Goal: Task Accomplishment & Management: Complete application form

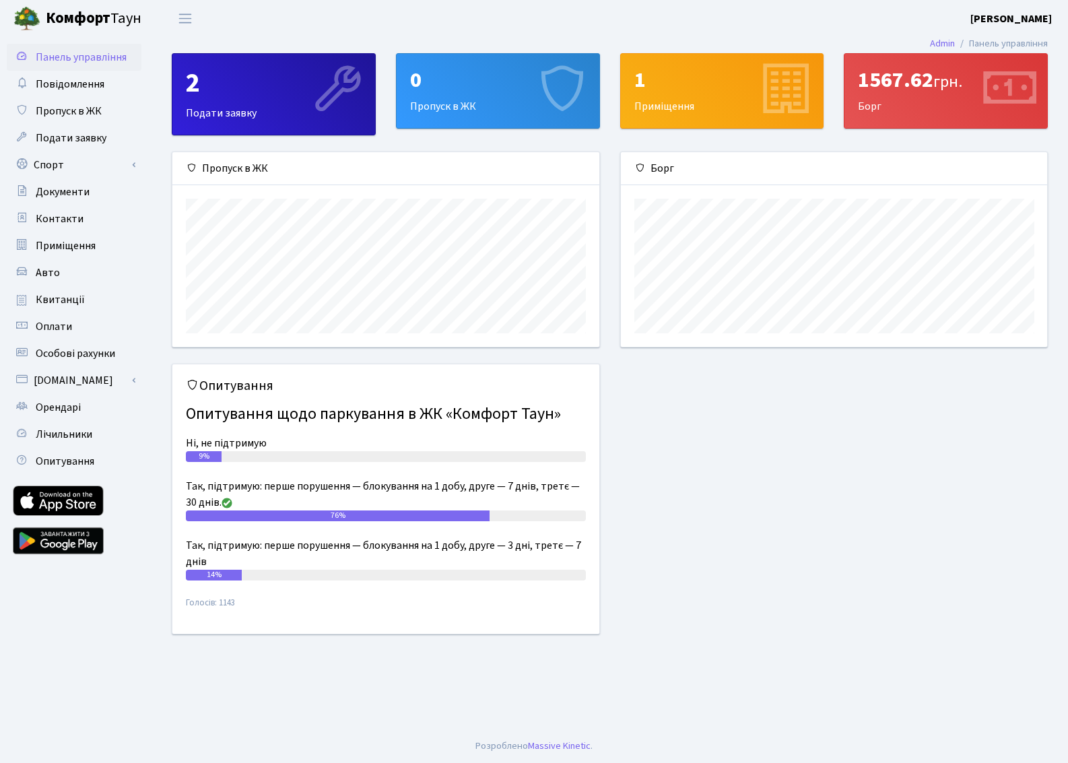
scroll to position [195, 426]
click at [70, 133] on span "Подати заявку" at bounding box center [71, 138] width 71 height 15
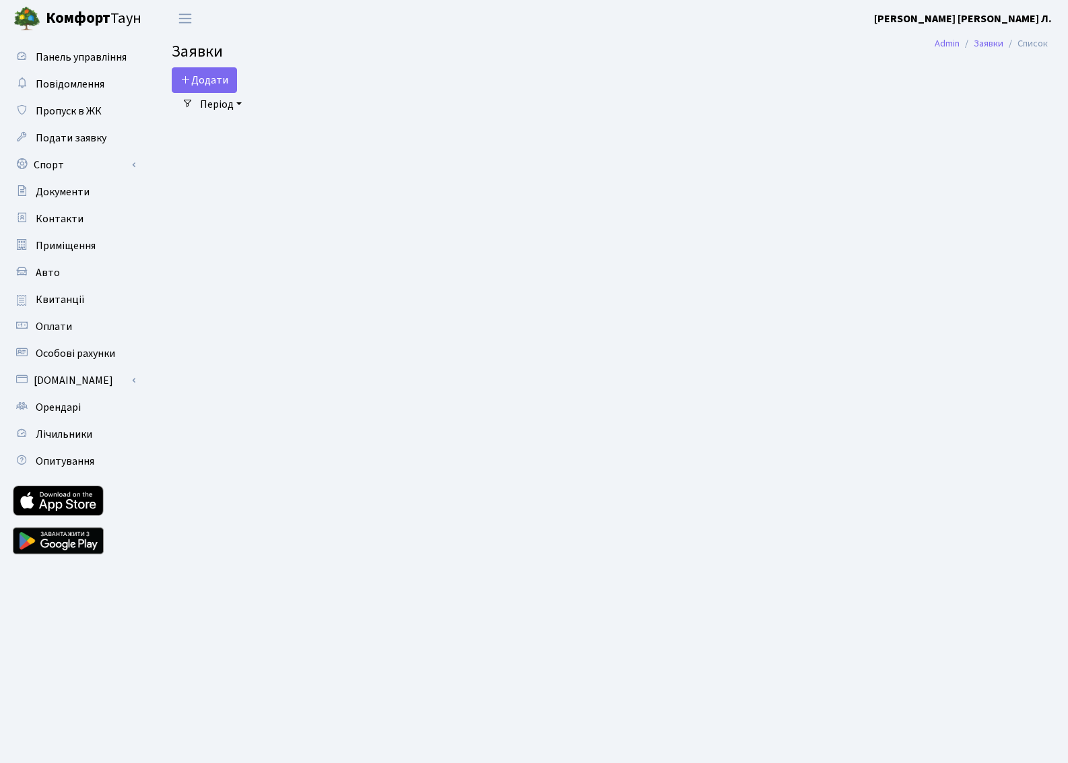
select select "25"
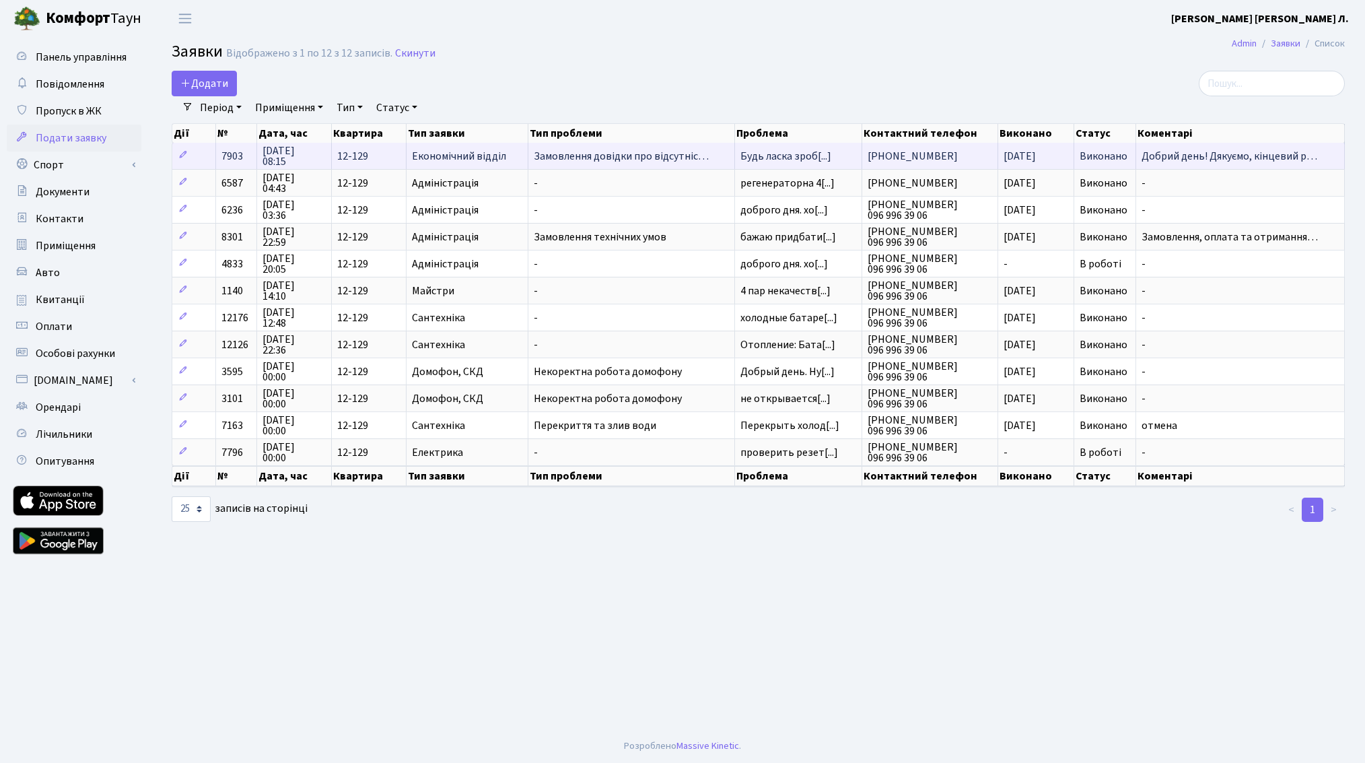
click at [1067, 156] on span "Добрий день! Дякуємо, кінцевий р…" at bounding box center [1240, 156] width 197 height 11
click at [1067, 160] on span "Добрий день! Дякуємо, кінцевий р…" at bounding box center [1240, 156] width 197 height 11
click at [1067, 158] on span "Добрий день! Дякуємо, кінцевий р…" at bounding box center [1240, 156] width 197 height 11
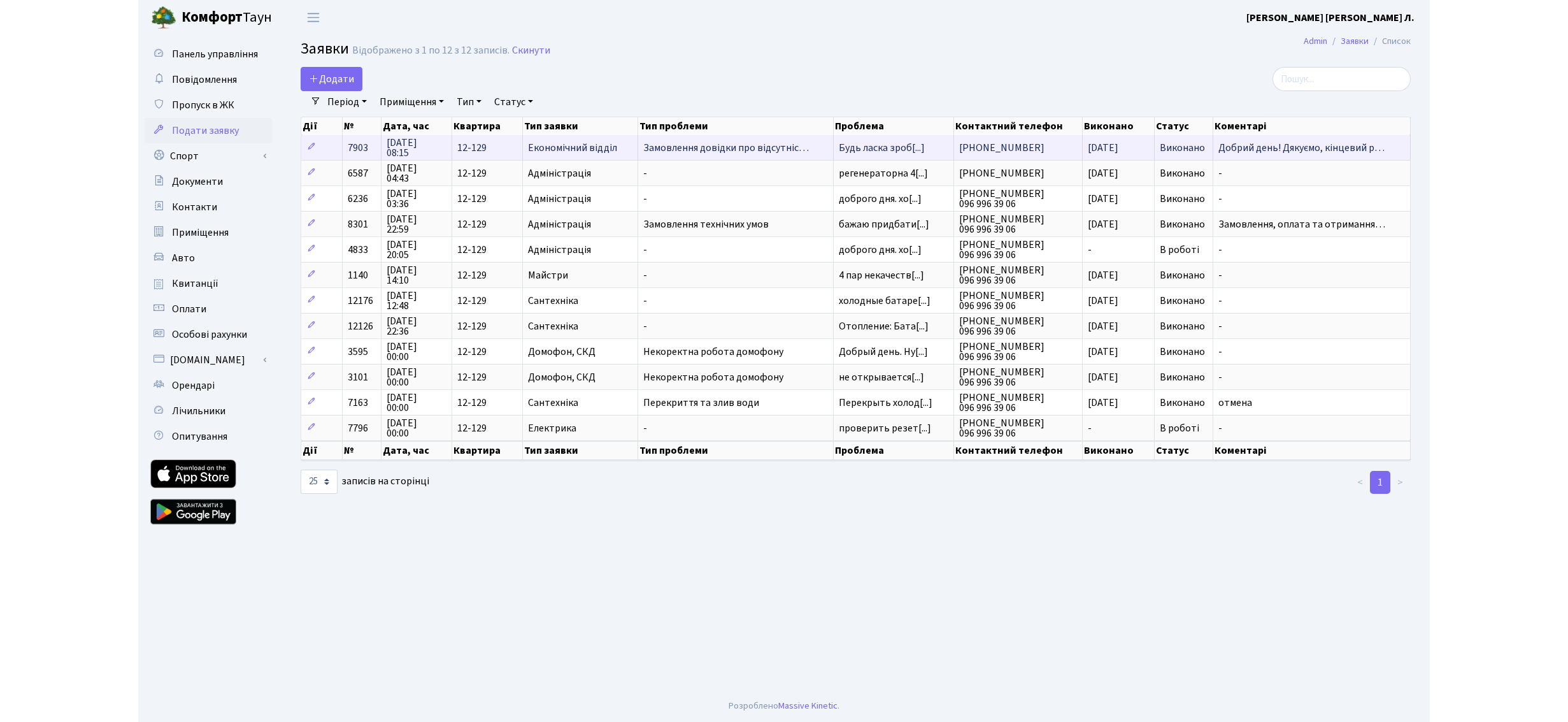
scroll to position [1, 0]
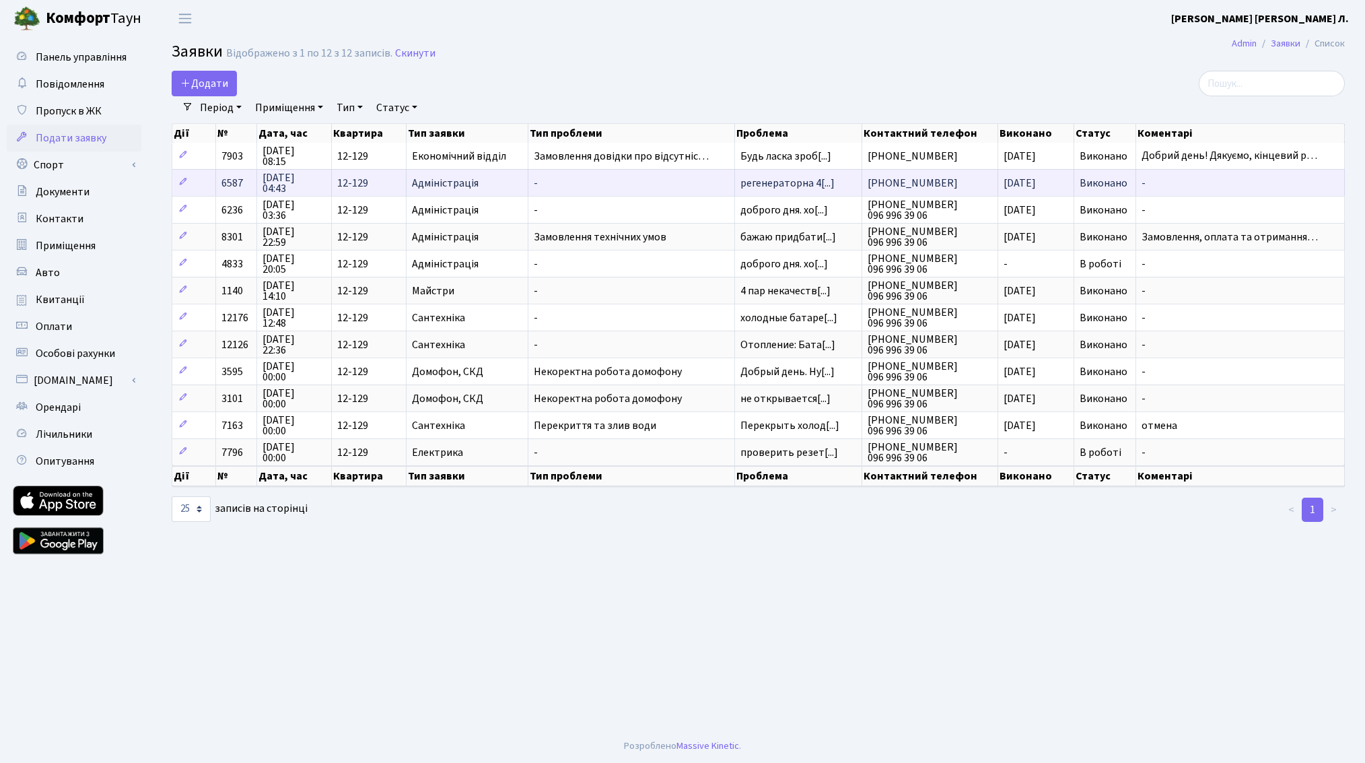
drag, startPoint x: 1331, startPoint y: 167, endPoint x: 1314, endPoint y: 186, distance: 26.2
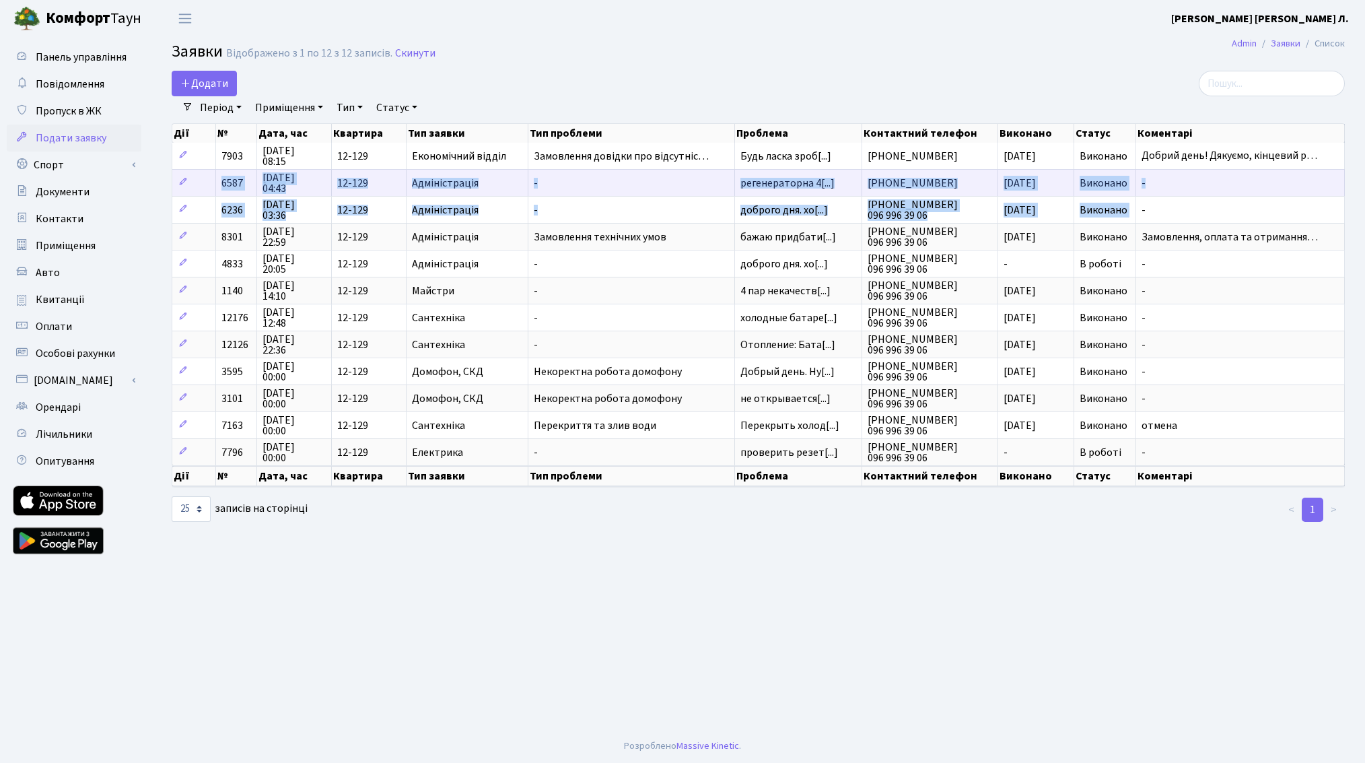
click at [1067, 203] on tbody "7903 11.09.2025 08:15 12-129 Економічний відділ Замовлення довідки про відсутні…" at bounding box center [758, 304] width 1173 height 323
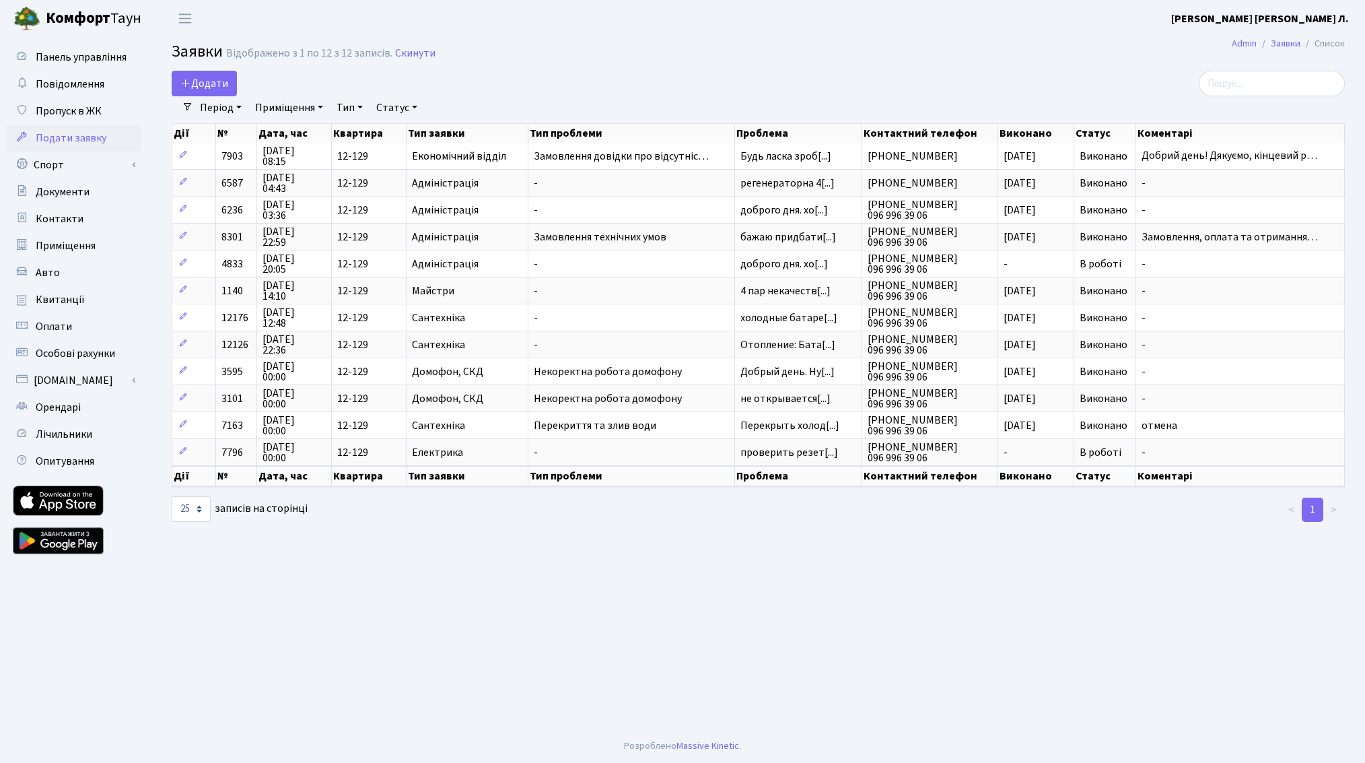
click at [1067, 139] on th "Коментарі" at bounding box center [1240, 133] width 209 height 19
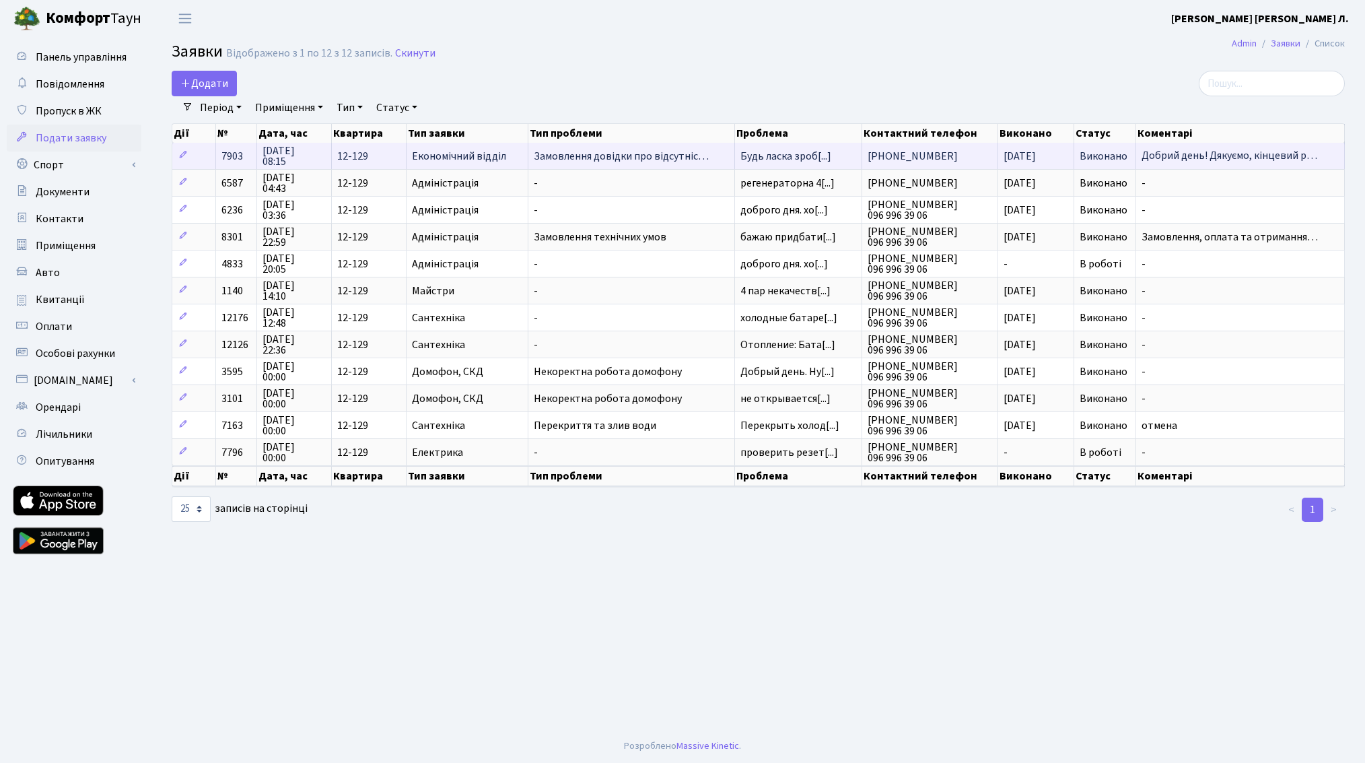
click at [1067, 150] on td "Добрий день! Дякуємо, кінцевий р…" at bounding box center [1240, 156] width 209 height 26
click at [1067, 151] on span "Добрий день! Дякуємо, кінцевий р…" at bounding box center [1240, 156] width 197 height 11
click at [1067, 152] on span "Добрий день! Дякуємо, кінцевий р…" at bounding box center [1240, 156] width 197 height 11
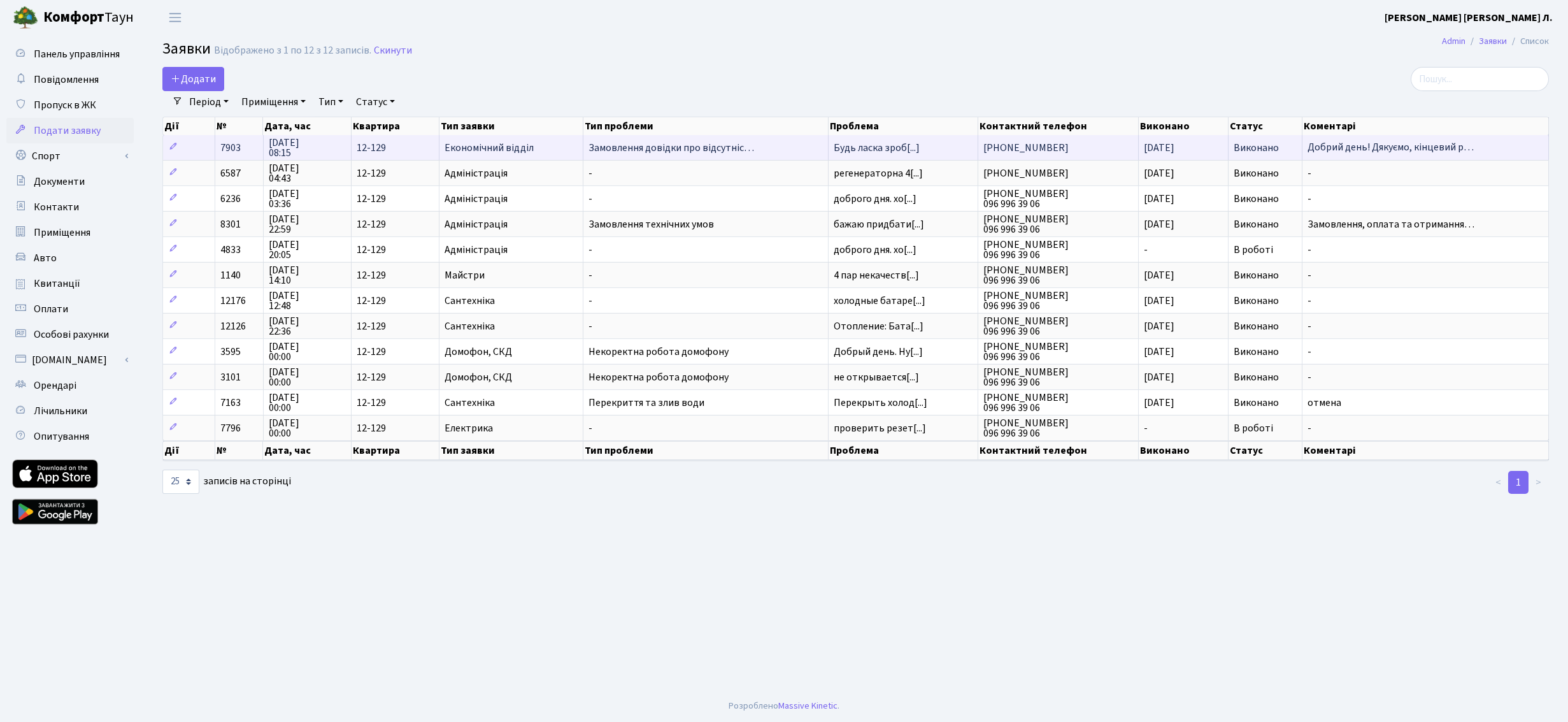
click at [1009, 149] on span "Добрий день! Дякуємо, кінцевий р…" at bounding box center [1424, 148] width 235 height 10
click at [1009, 146] on span "Добрий день! Дякуємо, кінцевий р…" at bounding box center [1424, 148] width 235 height 10
click at [1009, 145] on span "Добрий день! Дякуємо, кінцевий р…" at bounding box center [1424, 148] width 235 height 10
click at [1009, 146] on span "Добрий день! Дякуємо, кінцевий р…" at bounding box center [1424, 148] width 235 height 10
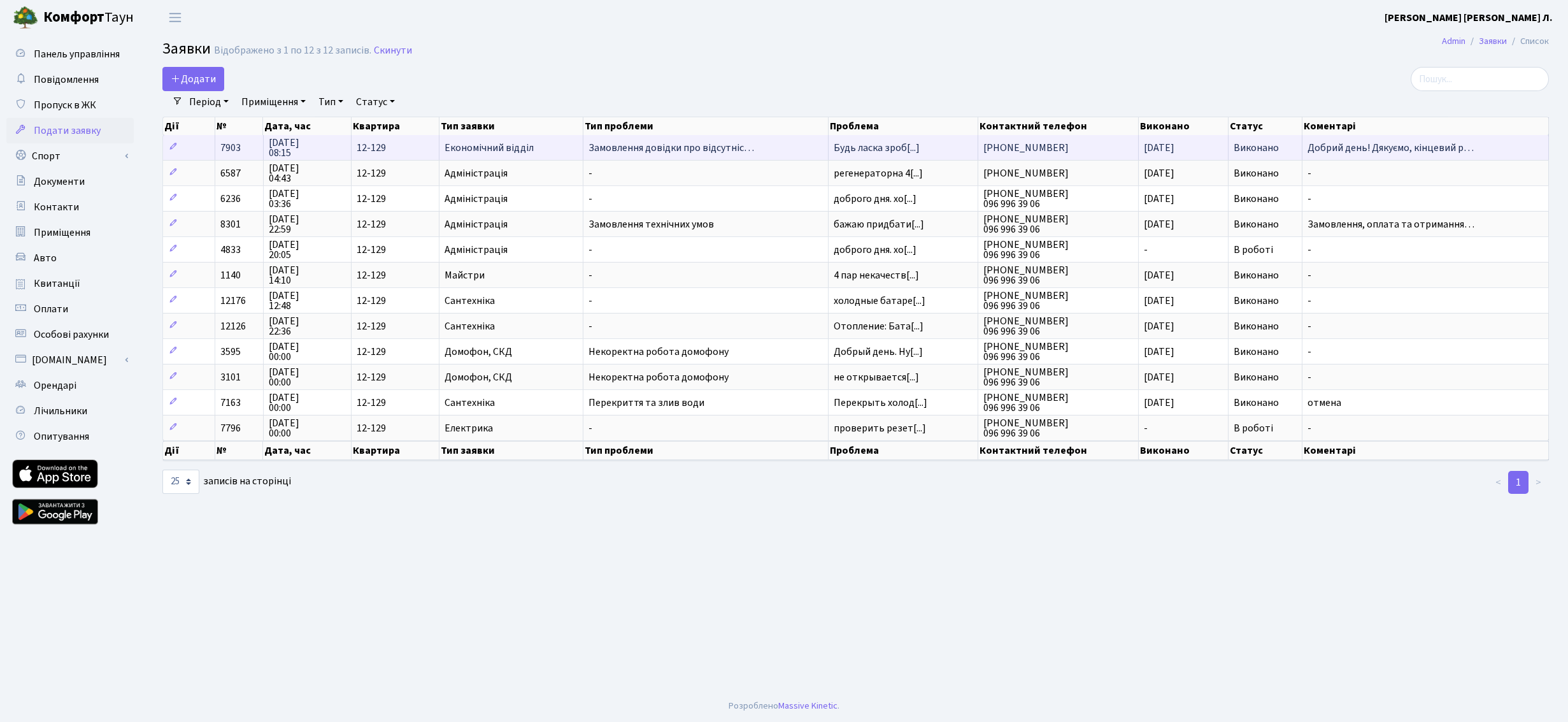
click at [1009, 150] on span "Добрий день! Дякуємо, кінцевий р…" at bounding box center [1424, 148] width 235 height 10
click at [1009, 143] on span "Добрий день! Дякуємо, кінцевий р…" at bounding box center [1424, 148] width 235 height 10
click at [243, 142] on td "7903" at bounding box center [239, 148] width 48 height 25
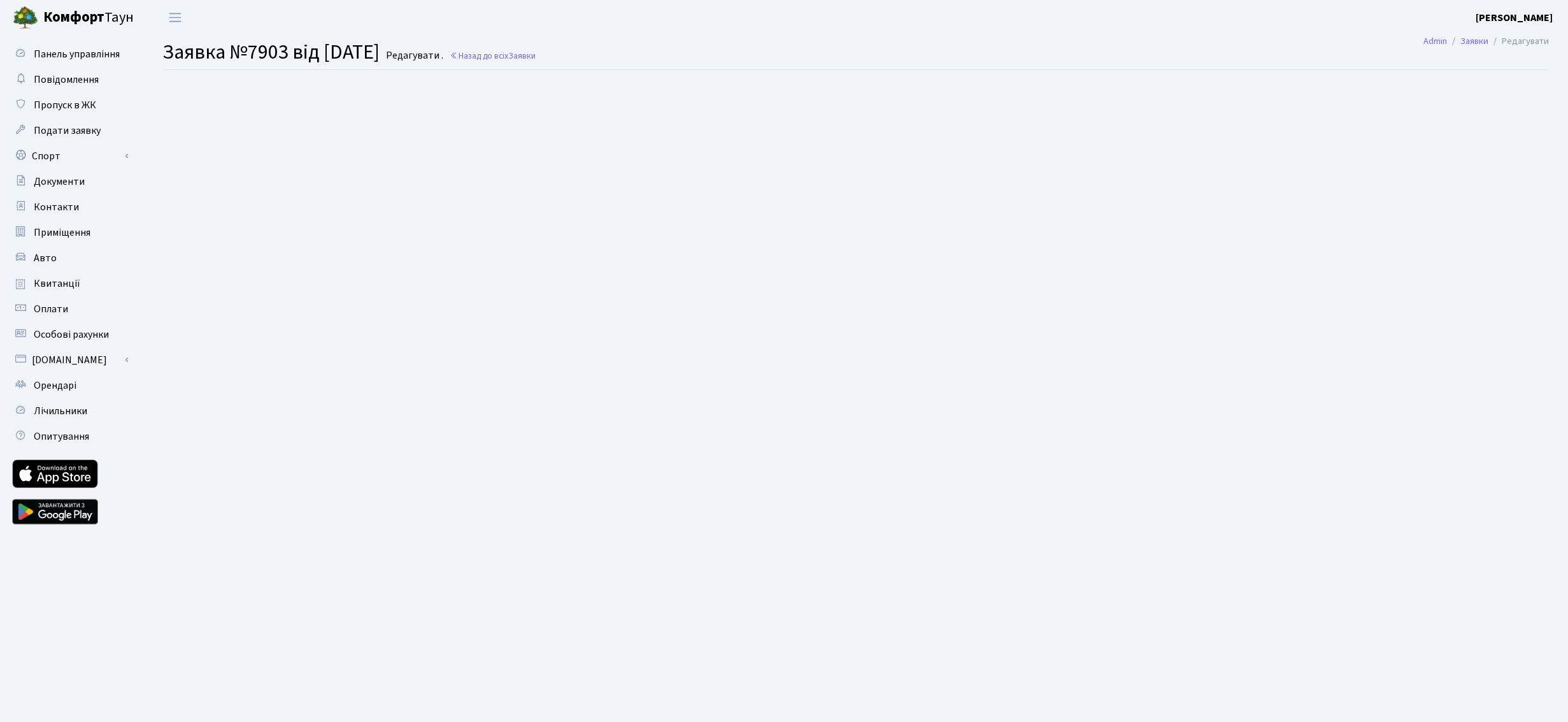
select select "35"
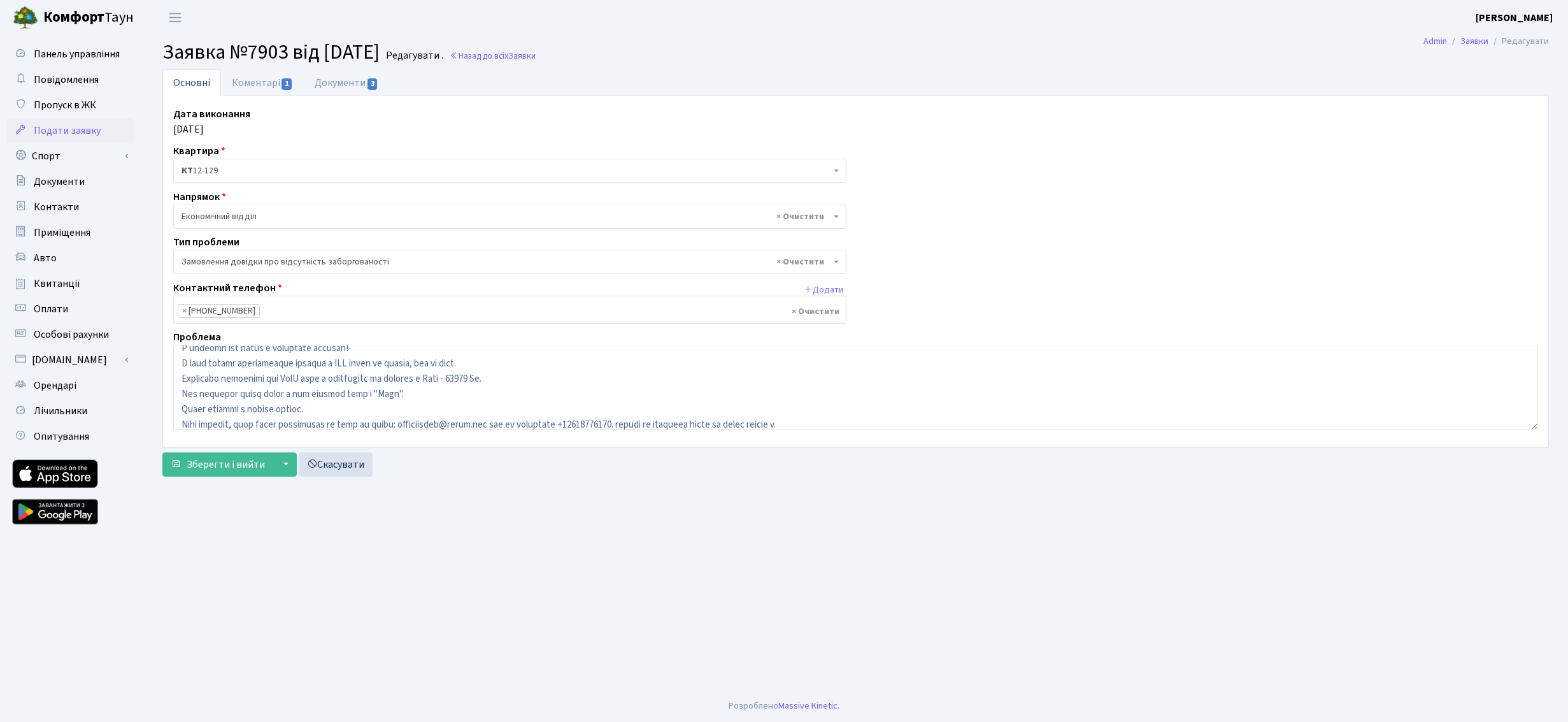
scroll to position [77, 0]
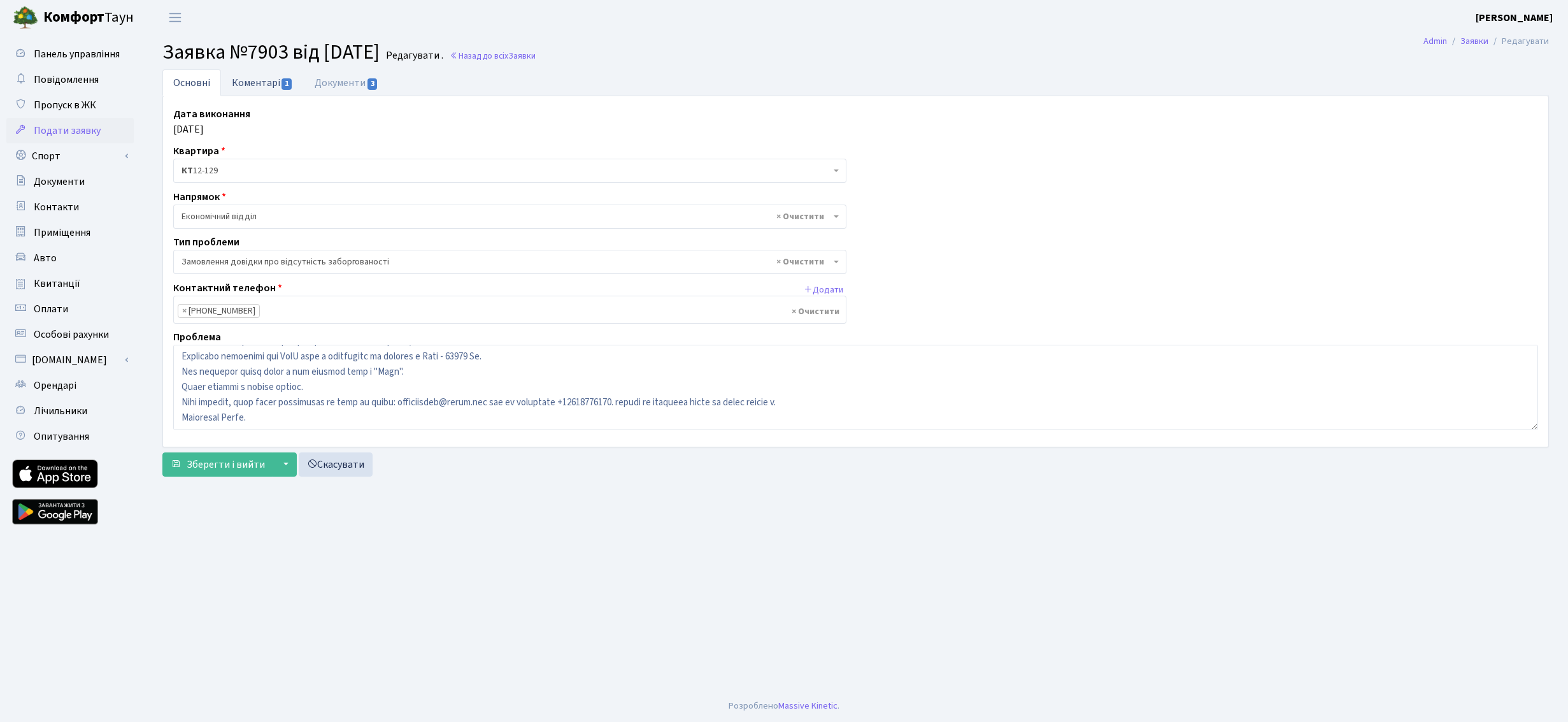
click at [264, 81] on link "Коментарі 1" at bounding box center [263, 82] width 83 height 26
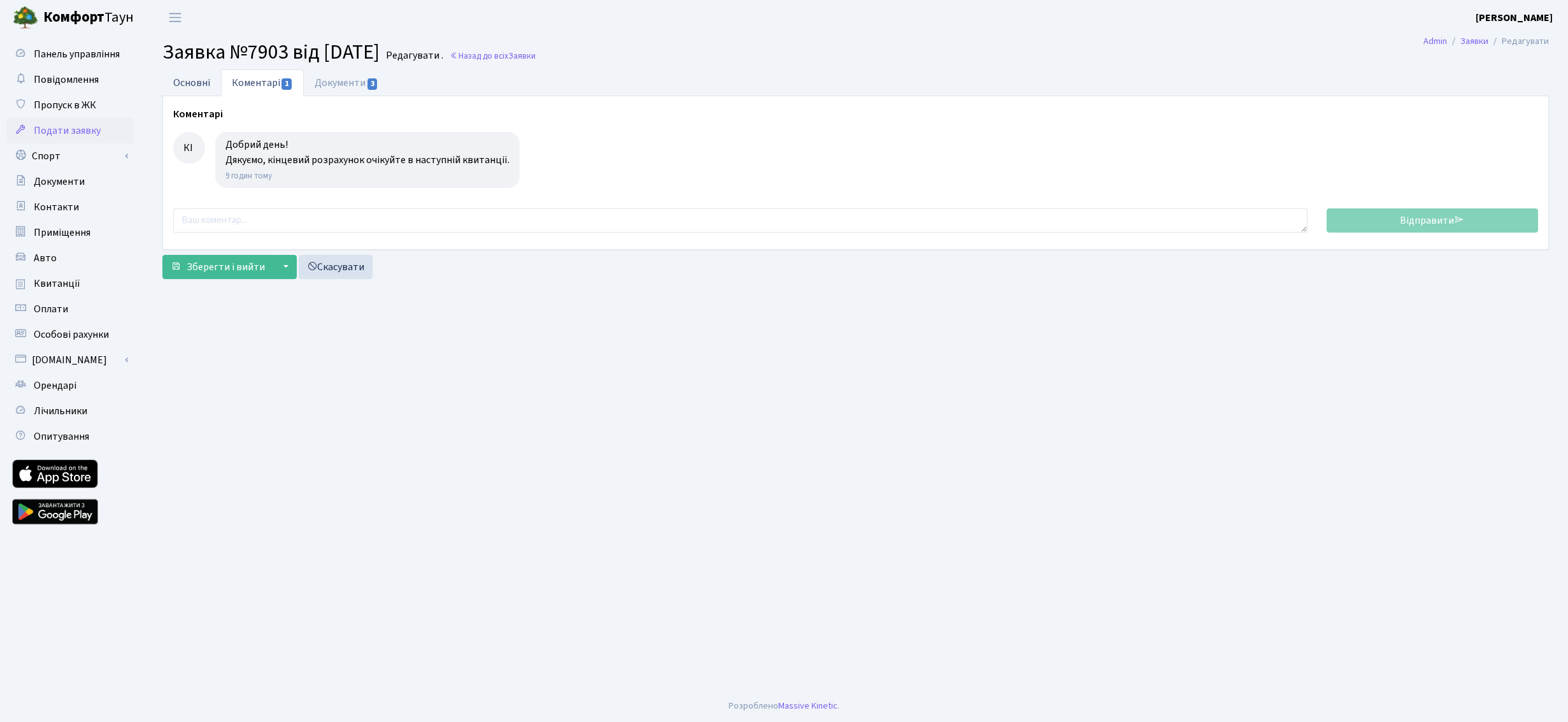
click at [194, 82] on link "Основні" at bounding box center [192, 82] width 59 height 26
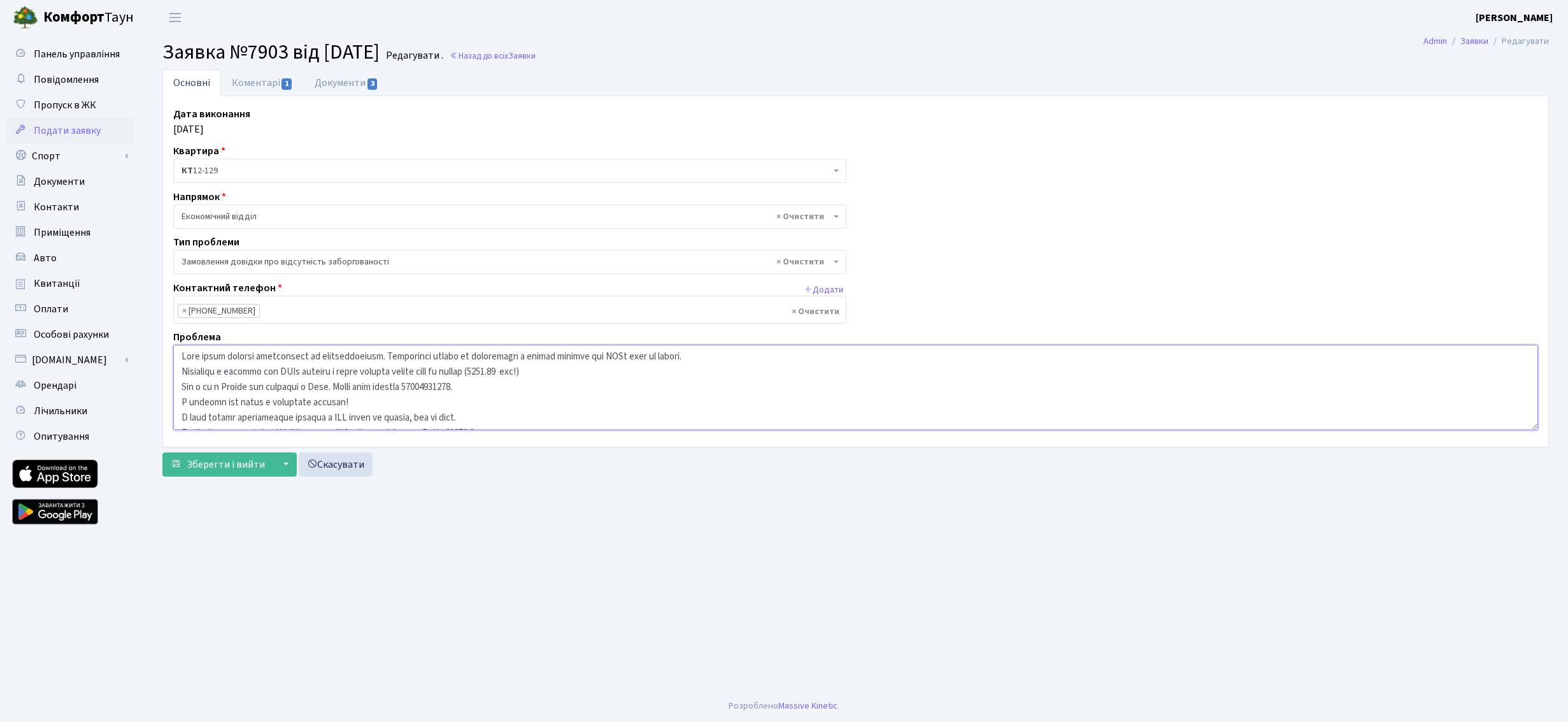
drag, startPoint x: 350, startPoint y: 370, endPoint x: 348, endPoint y: 324, distance: 46.0
click at [348, 324] on div "Дата виконання [DATE] Квартира <b>КТ</b>&nbsp;&nbsp;&nbsp;&nbsp;12-129 КТ 12-12…" at bounding box center [855, 271] width 1384 height 330
click at [362, 365] on textarea at bounding box center [855, 387] width 1365 height 85
drag, startPoint x: 387, startPoint y: 413, endPoint x: 385, endPoint y: 425, distance: 12.2
click at [385, 425] on textarea at bounding box center [855, 387] width 1365 height 85
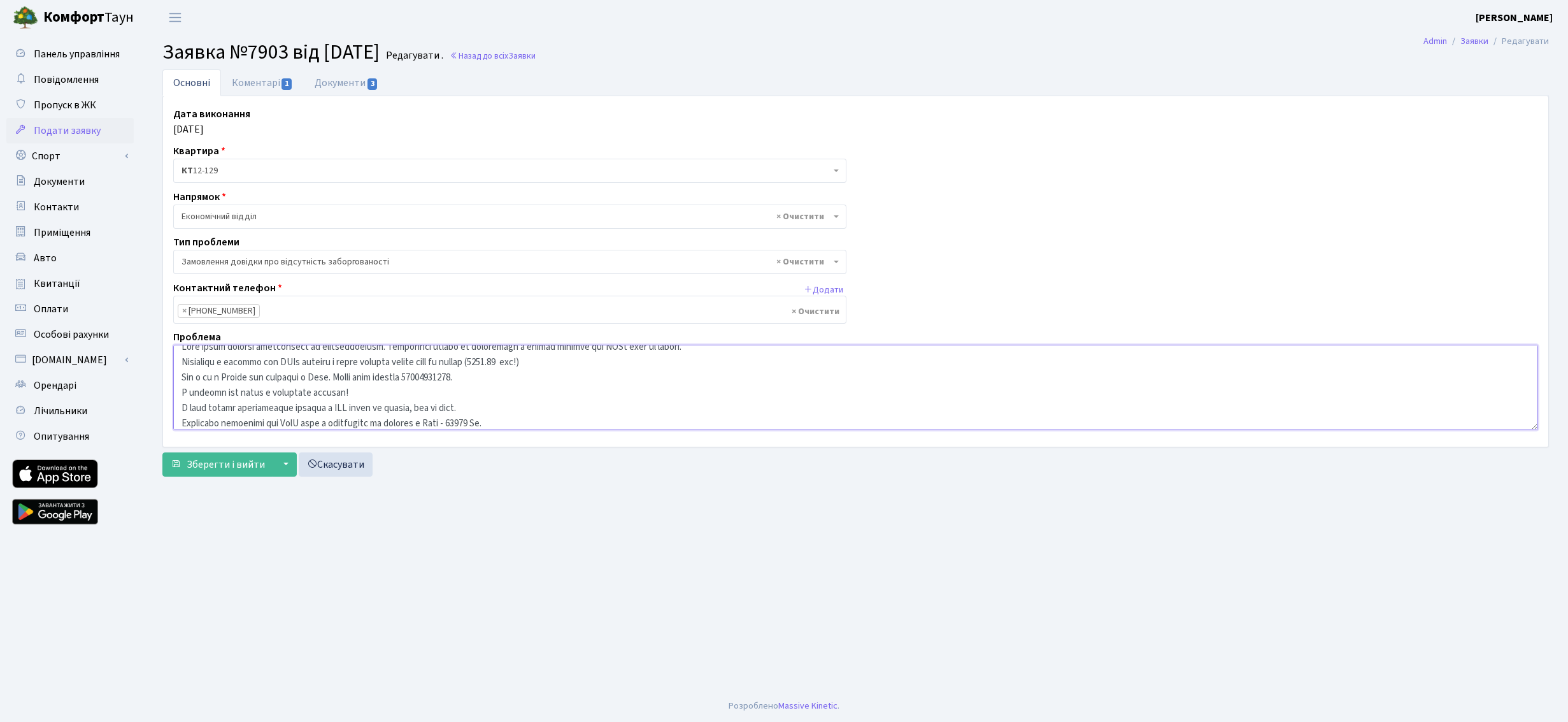
scroll to position [19, 0]
click at [253, 409] on textarea at bounding box center [855, 387] width 1365 height 85
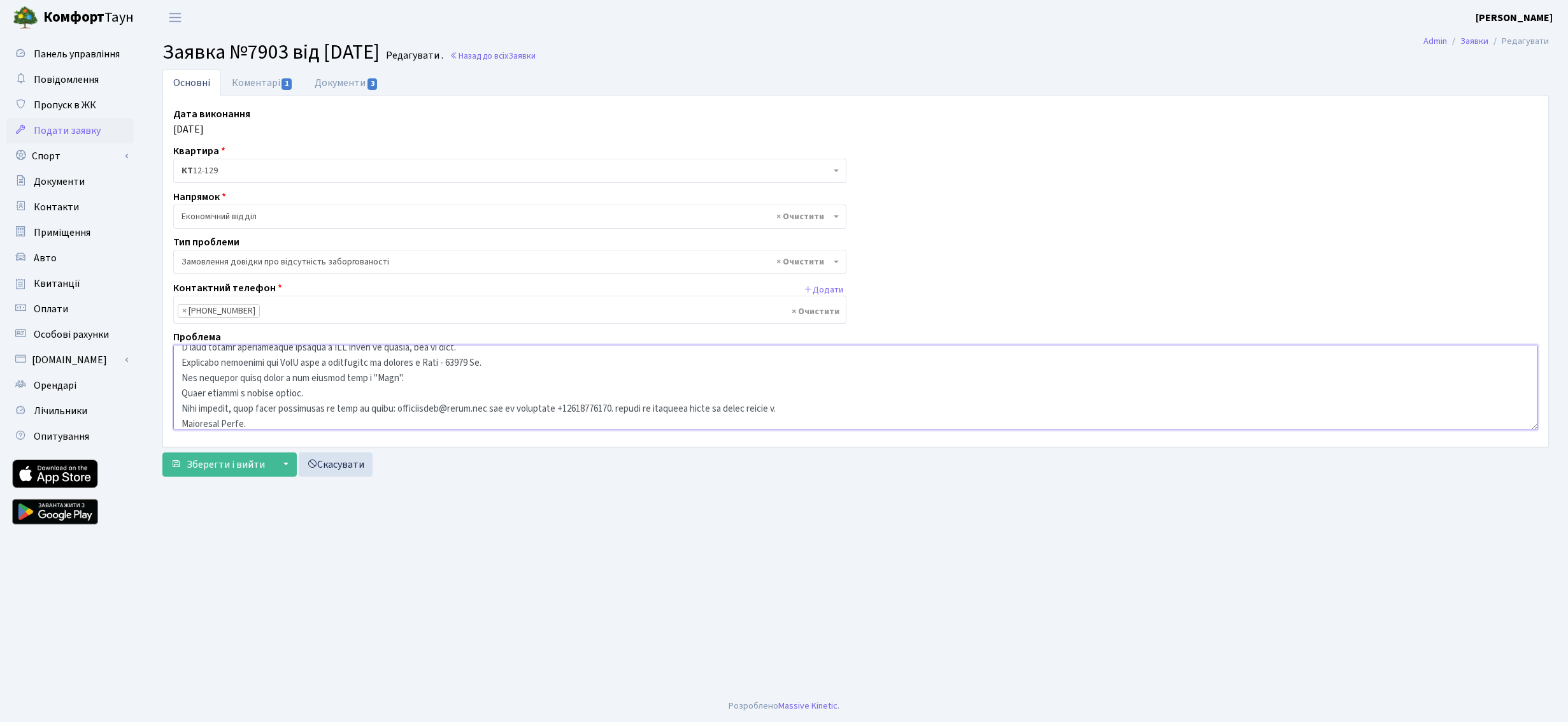
scroll to position [77, 0]
